Goal: Task Accomplishment & Management: Manage account settings

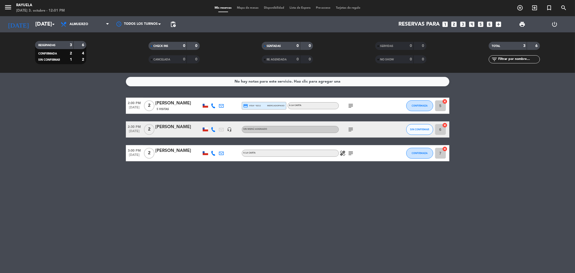
click at [348, 131] on icon "subject" at bounding box center [351, 129] width 6 height 6
click at [355, 129] on div "subject Canje Marketing [PERSON_NAME]" at bounding box center [363, 129] width 49 height 16
click at [354, 129] on icon "subject" at bounding box center [351, 129] width 6 height 6
click at [351, 130] on icon "subject" at bounding box center [351, 129] width 6 height 6
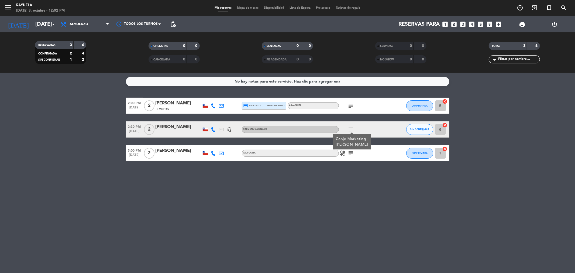
click at [160, 126] on div "[PERSON_NAME]" at bounding box center [179, 126] width 46 height 7
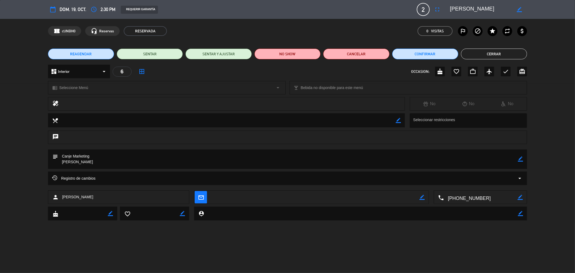
click at [71, 155] on textarea at bounding box center [288, 158] width 460 height 19
click at [241, 160] on textarea at bounding box center [288, 158] width 460 height 19
click at [519, 160] on icon "border_color" at bounding box center [520, 158] width 5 height 5
drag, startPoint x: 90, startPoint y: 165, endPoint x: 20, endPoint y: 147, distance: 72.2
click at [20, 147] on div "calendar_today dom. 19, oct. access_time 2:30 PM REQUERIR GARANTÍA 2 [PERSON_NA…" at bounding box center [287, 136] width 575 height 273
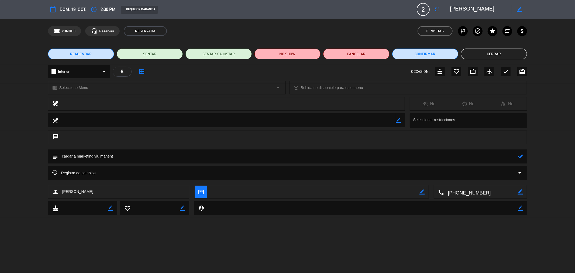
type textarea "cargar a marketing viu manent"
click at [520, 9] on icon "border_color" at bounding box center [519, 9] width 5 height 5
type textarea "[PERSON_NAME] V.O"
click at [519, 8] on icon at bounding box center [519, 9] width 5 height 5
drag, startPoint x: 503, startPoint y: 54, endPoint x: 506, endPoint y: 54, distance: 2.7
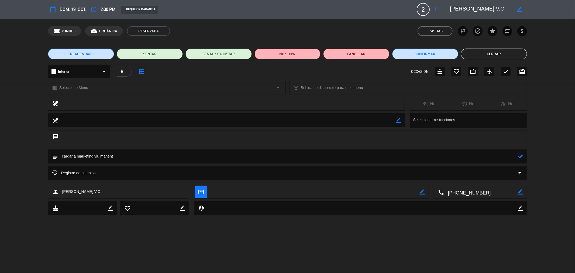
click at [503, 53] on button "Cerrar" at bounding box center [494, 54] width 66 height 11
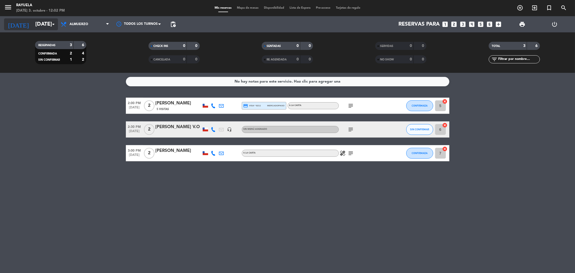
click at [33, 20] on input "[DATE]" at bounding box center [67, 24] width 68 height 12
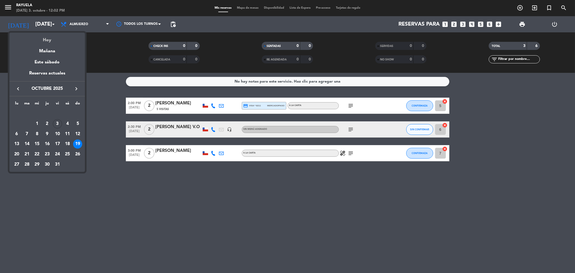
click at [43, 43] on div "Hoy" at bounding box center [46, 38] width 75 height 11
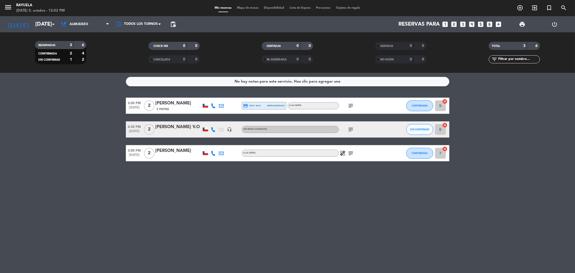
type input "[DATE]"
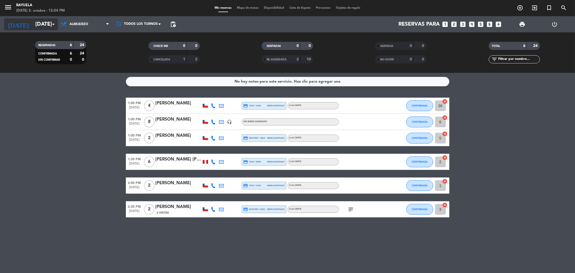
click at [39, 28] on input "[DATE]" at bounding box center [67, 24] width 68 height 12
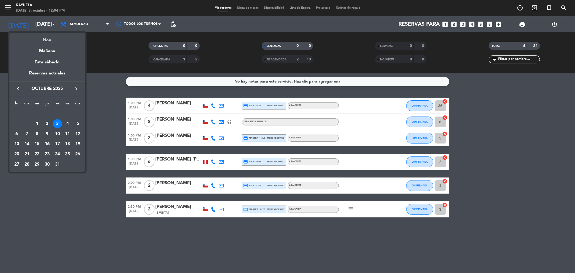
click at [46, 40] on div "Hoy" at bounding box center [46, 38] width 75 height 11
